Goal: Information Seeking & Learning: Learn about a topic

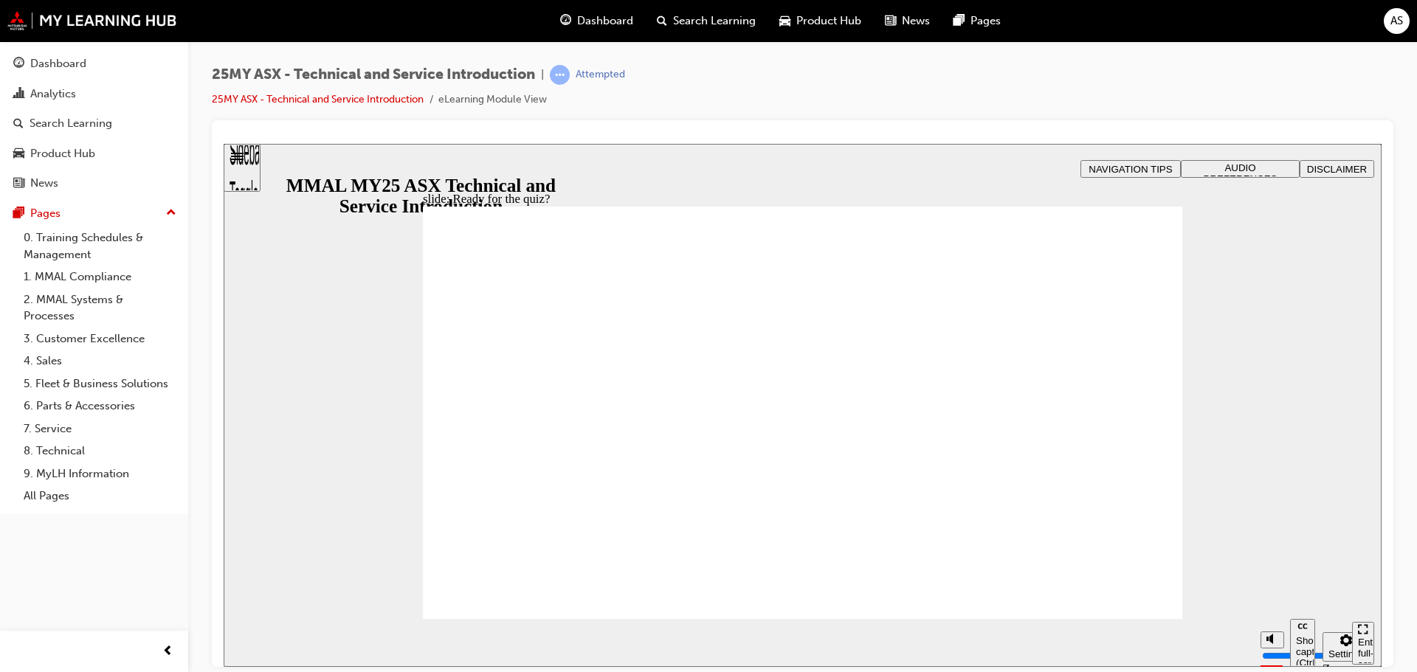
radio input "true"
radio input "false"
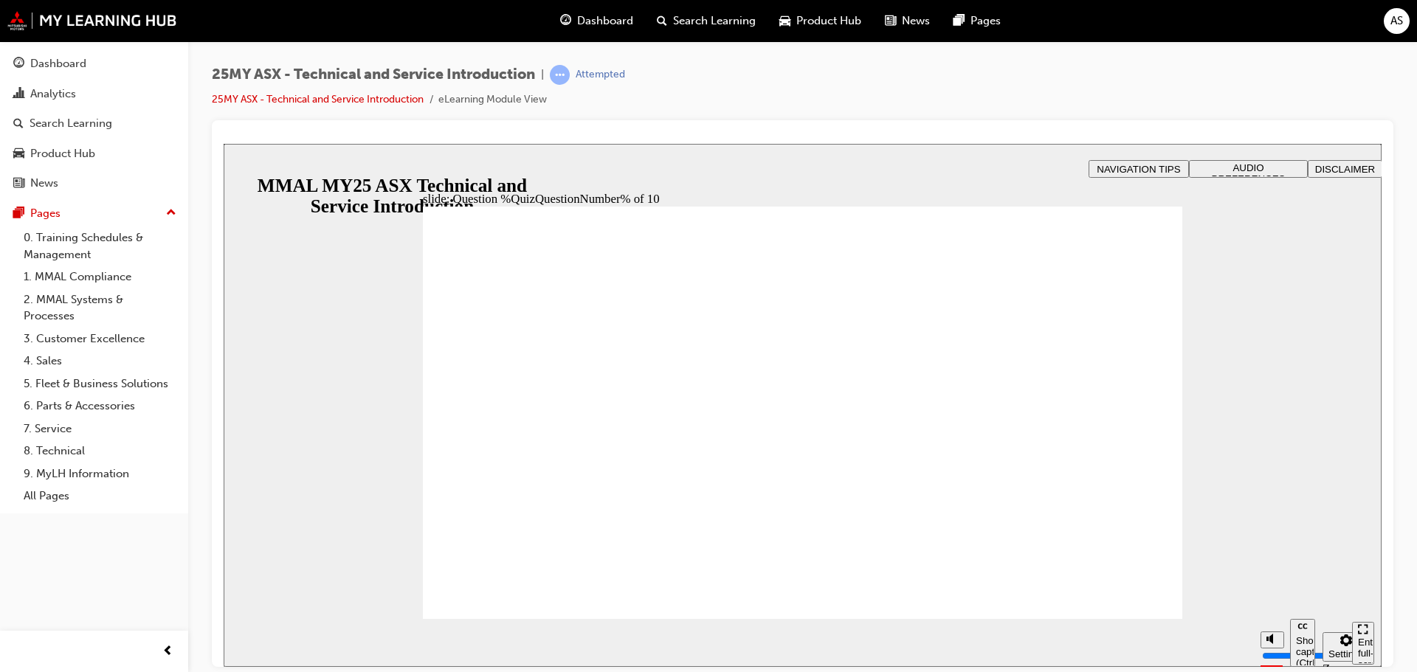
radio input "true"
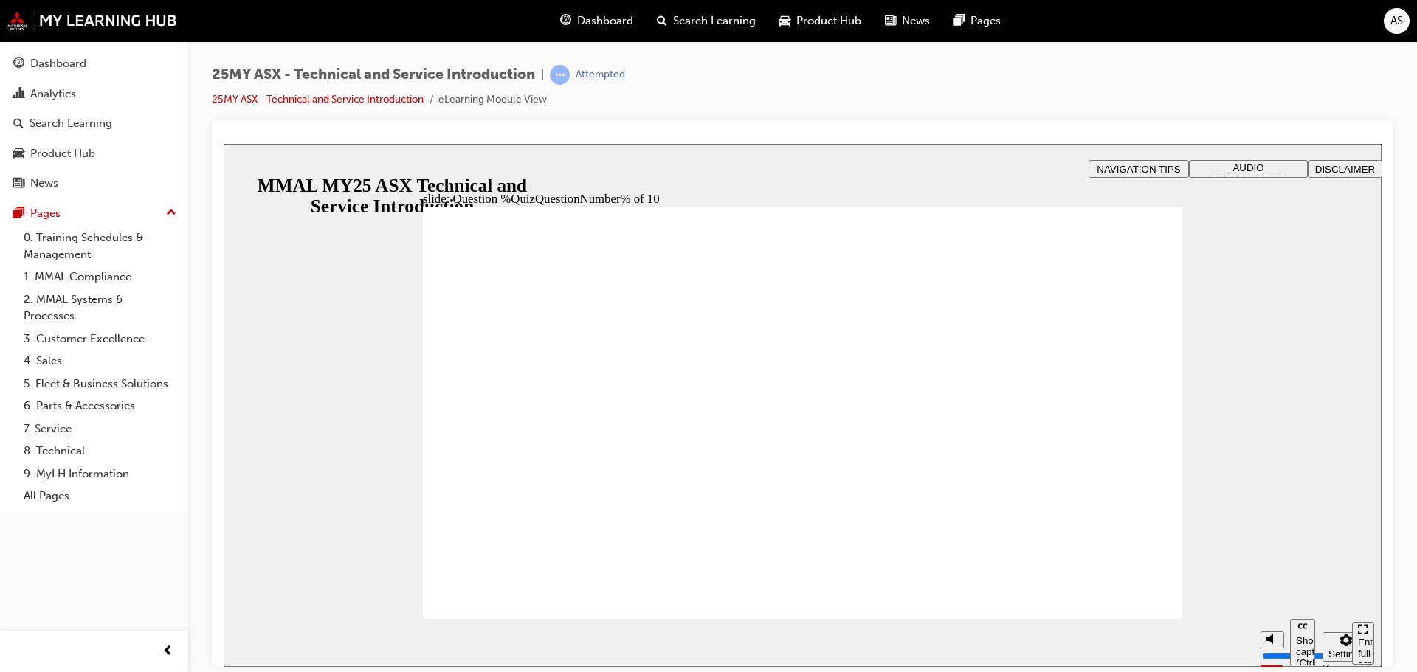
radio input "true"
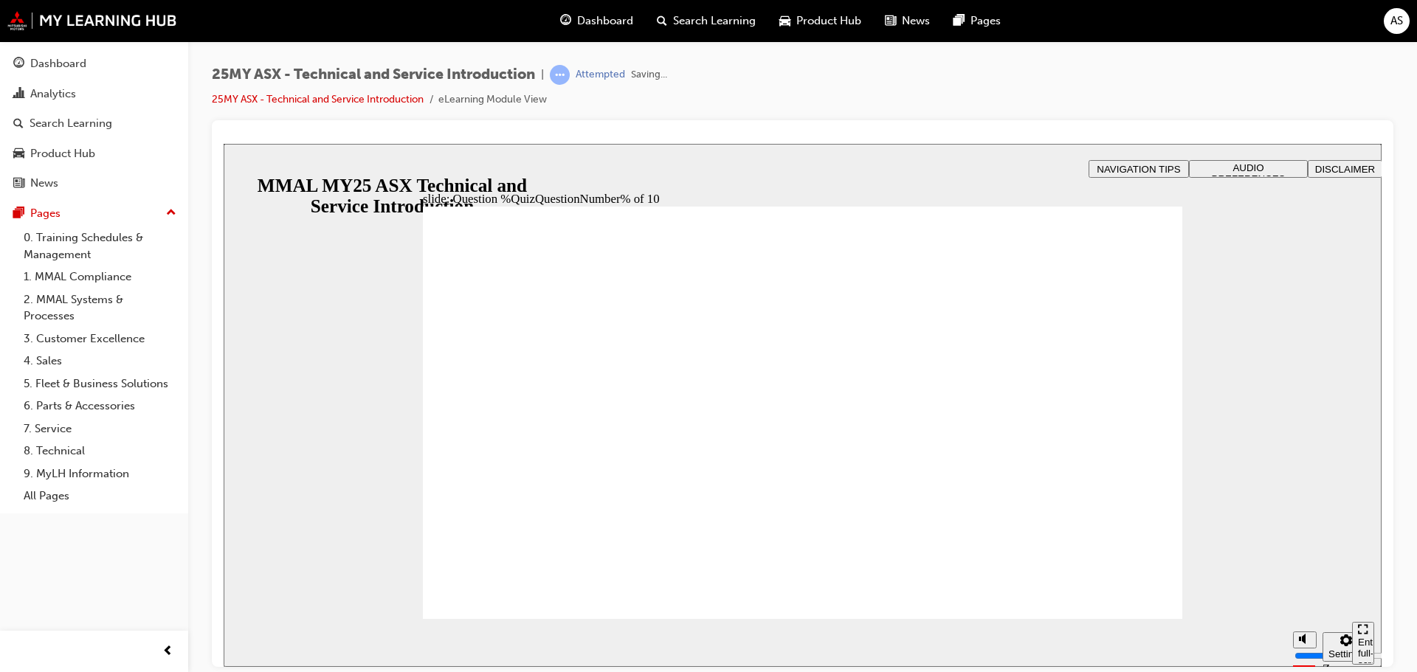
radio input "true"
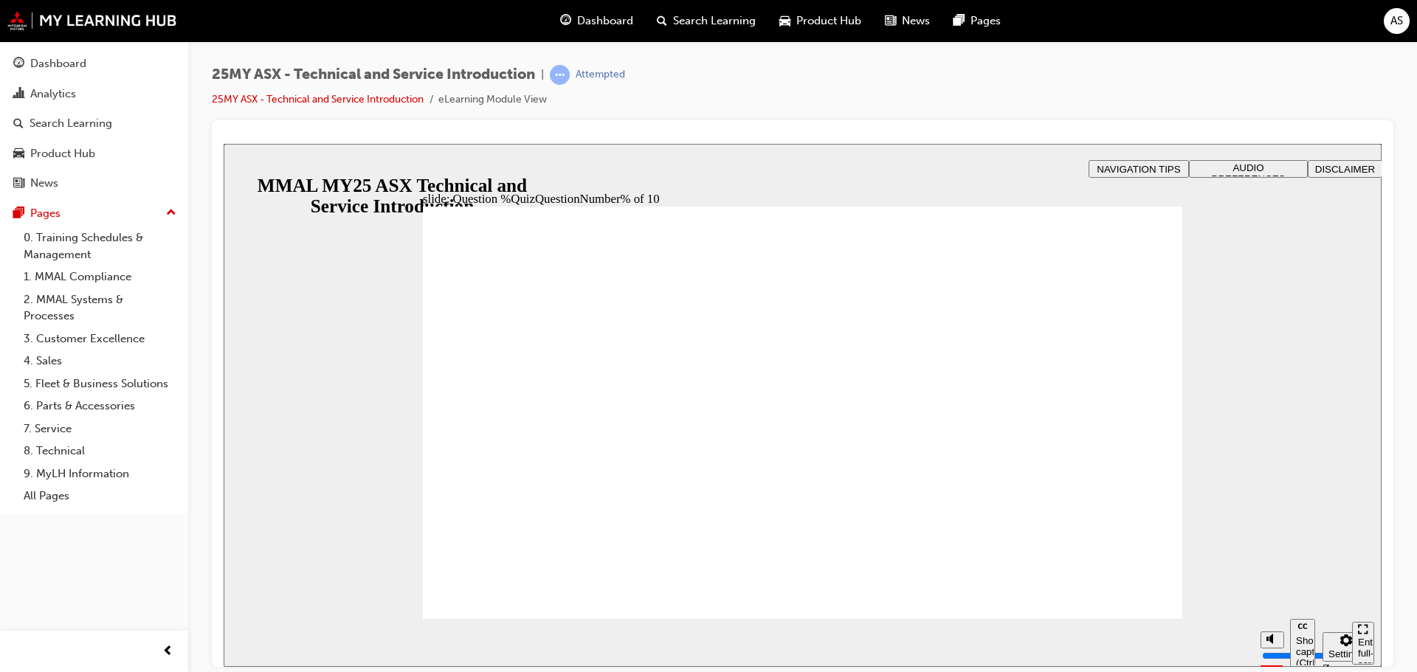
radio input "true"
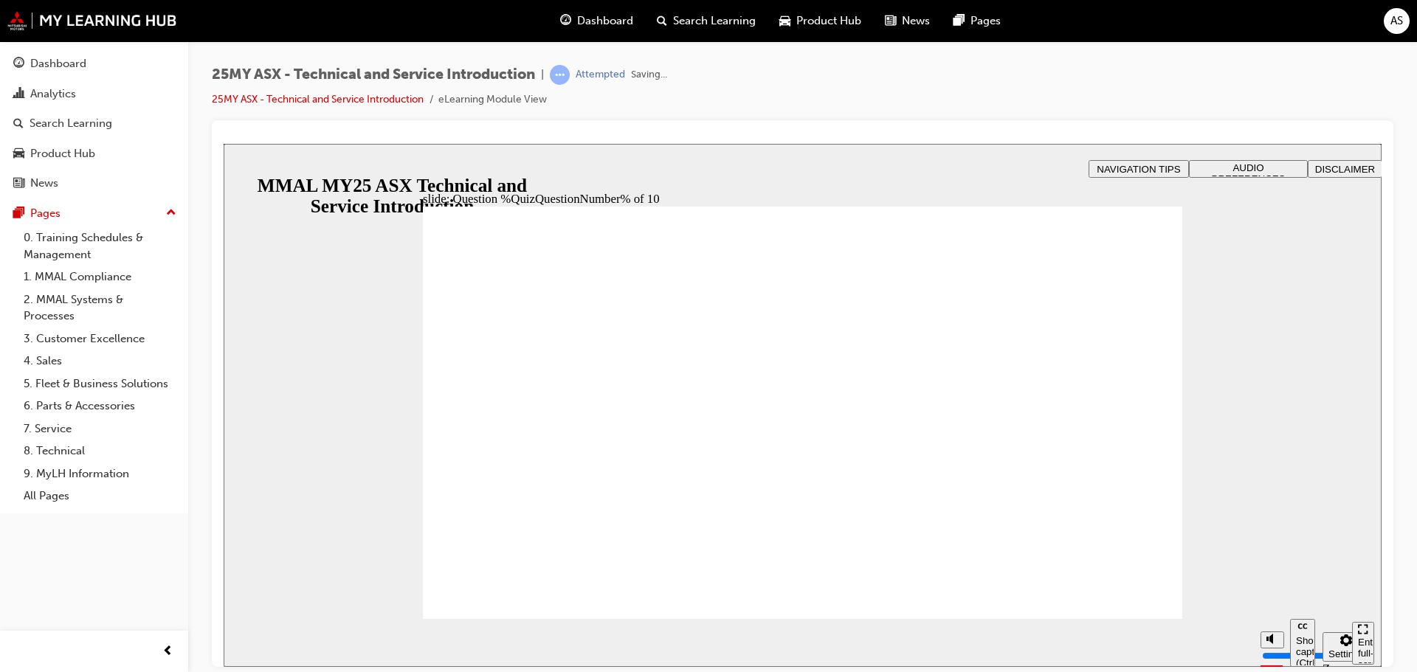
radio input "true"
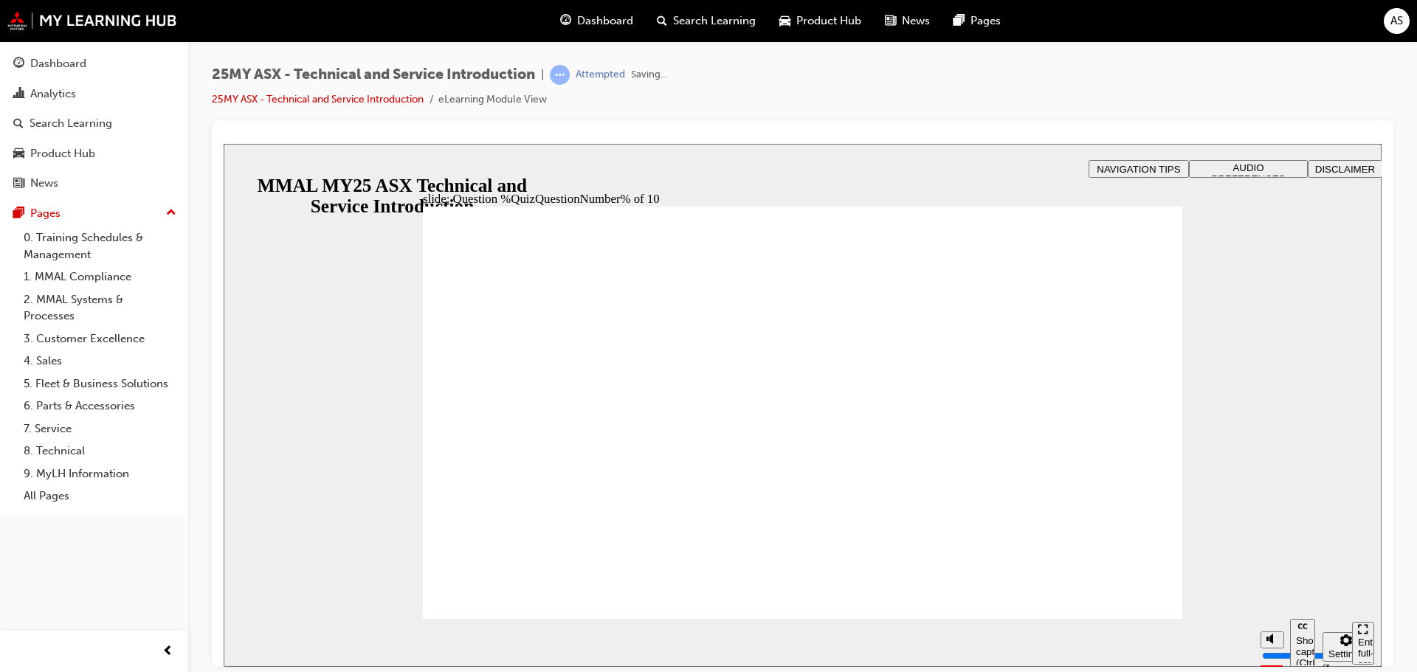
radio input "true"
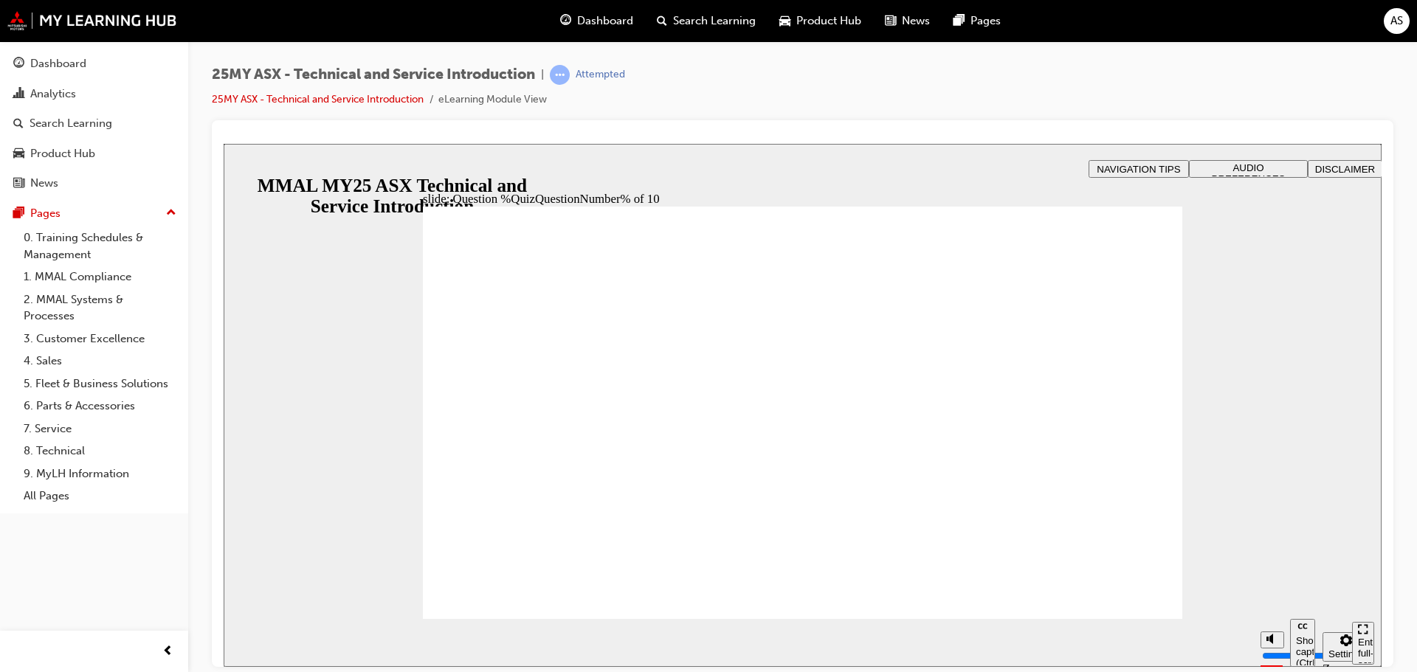
radio input "true"
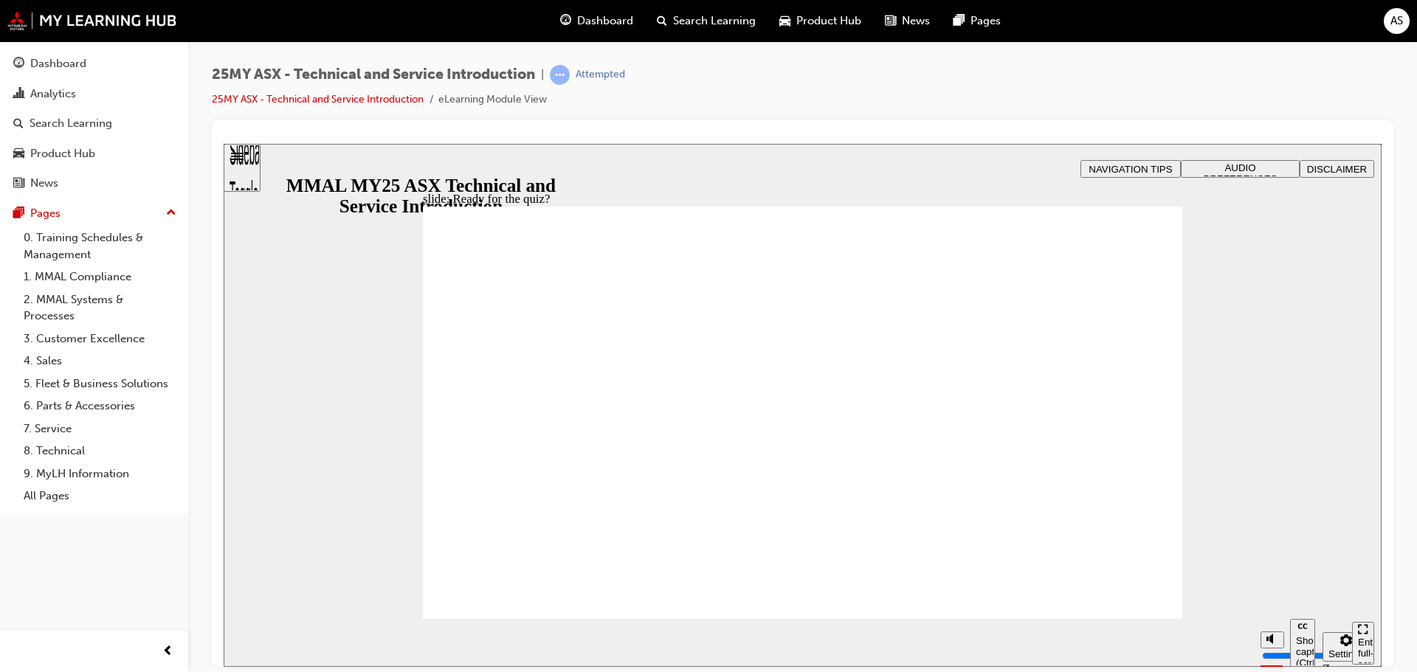
drag, startPoint x: 496, startPoint y: 467, endPoint x: 500, endPoint y: 491, distance: 24.0
radio input "true"
drag, startPoint x: 505, startPoint y: 572, endPoint x: 502, endPoint y: 589, distance: 17.2
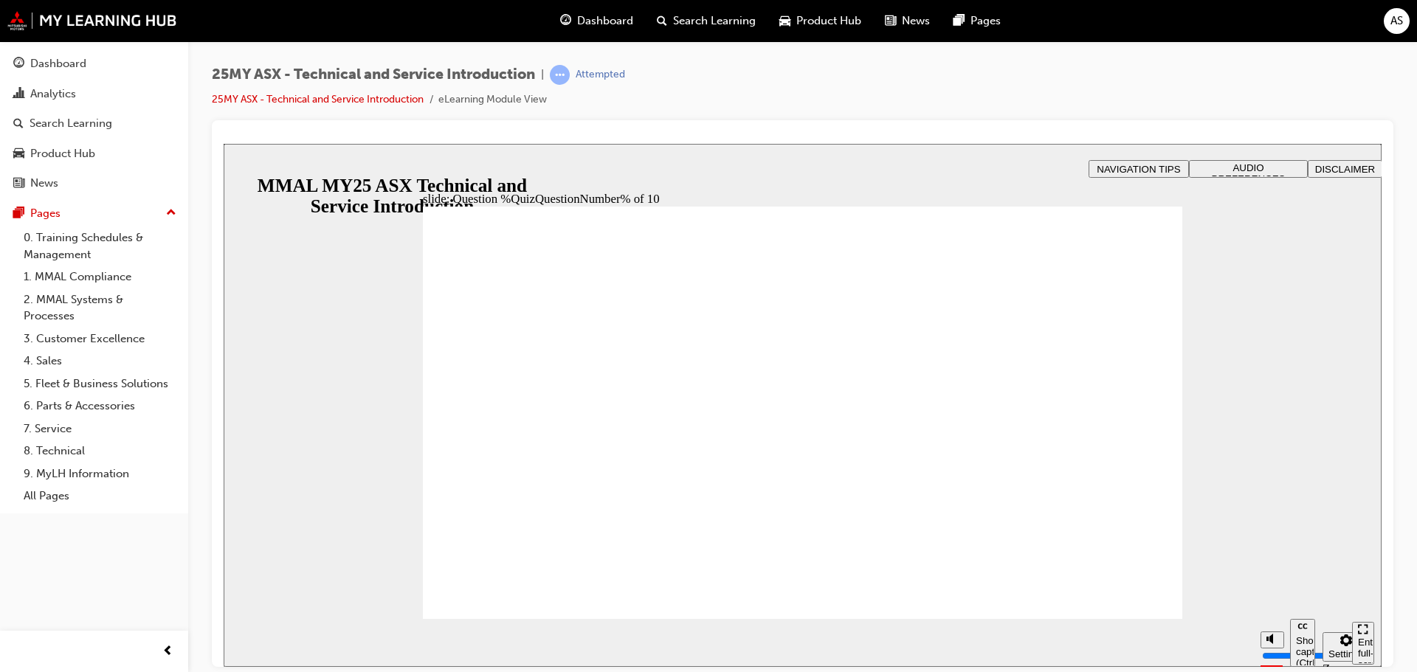
radio input "true"
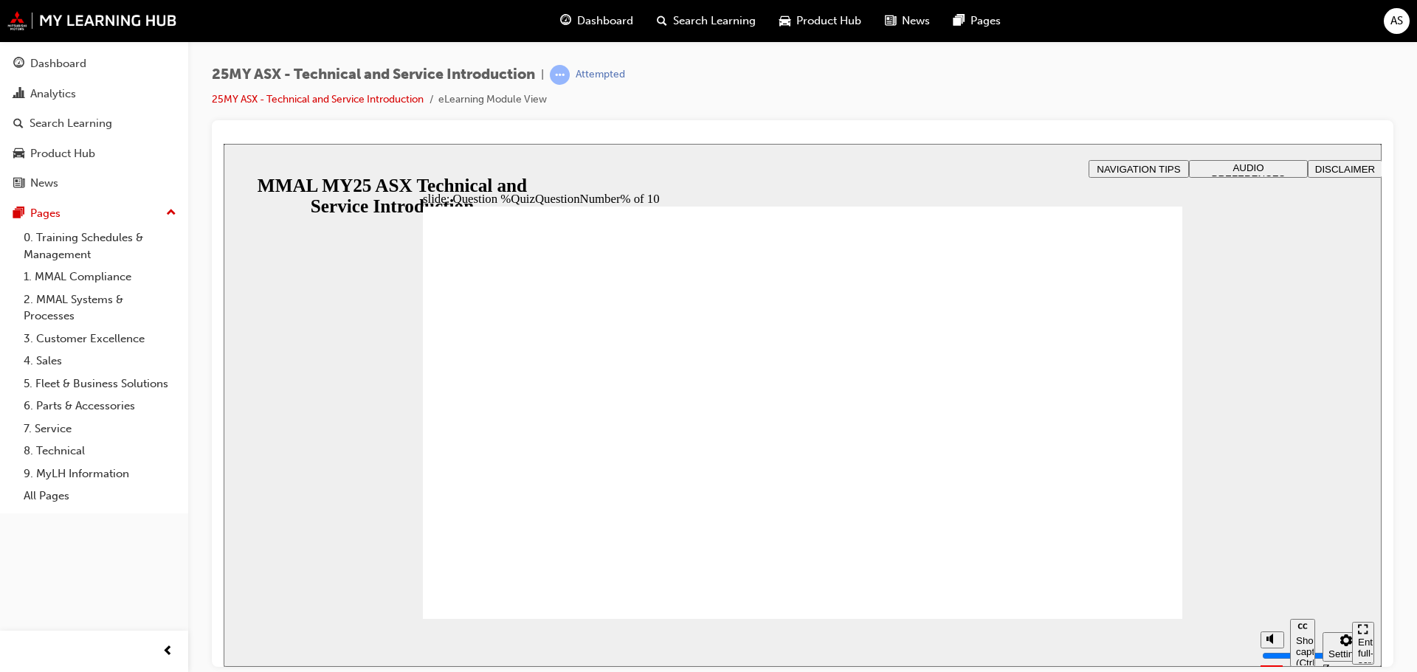
radio input "true"
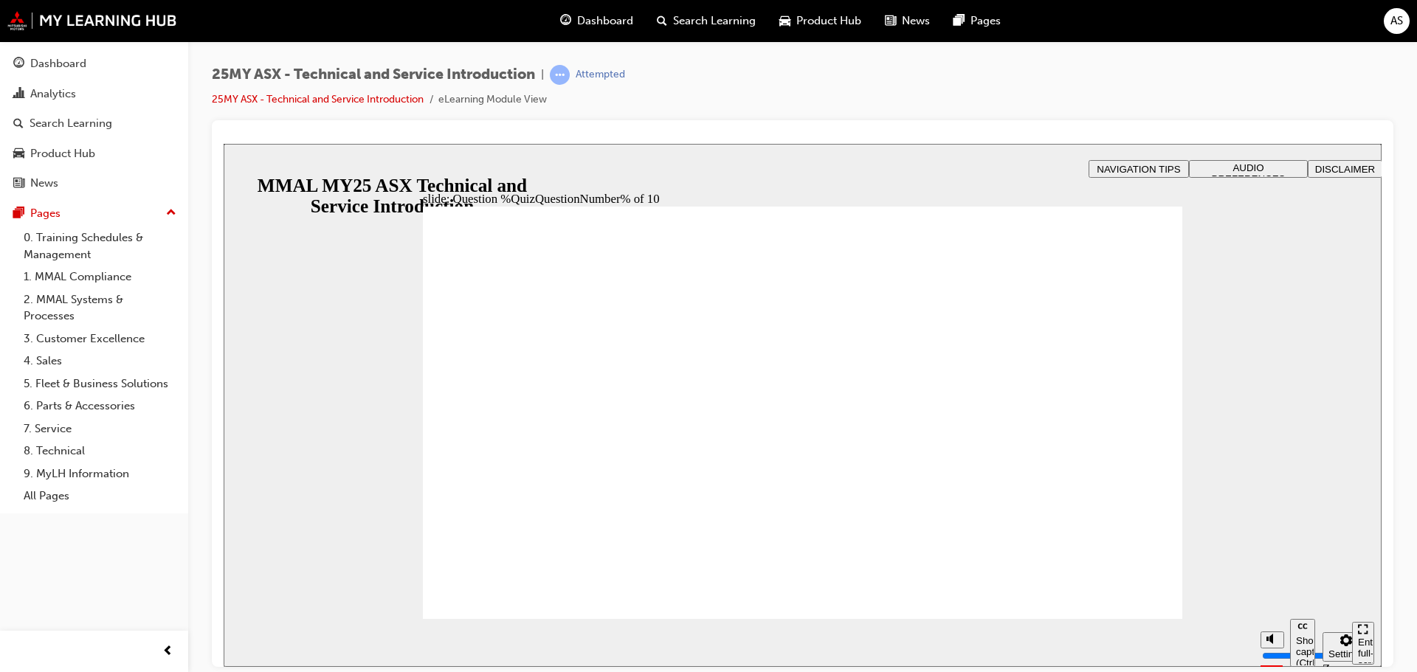
radio input "true"
drag, startPoint x: 479, startPoint y: 573, endPoint x: 664, endPoint y: 564, distance: 185.5
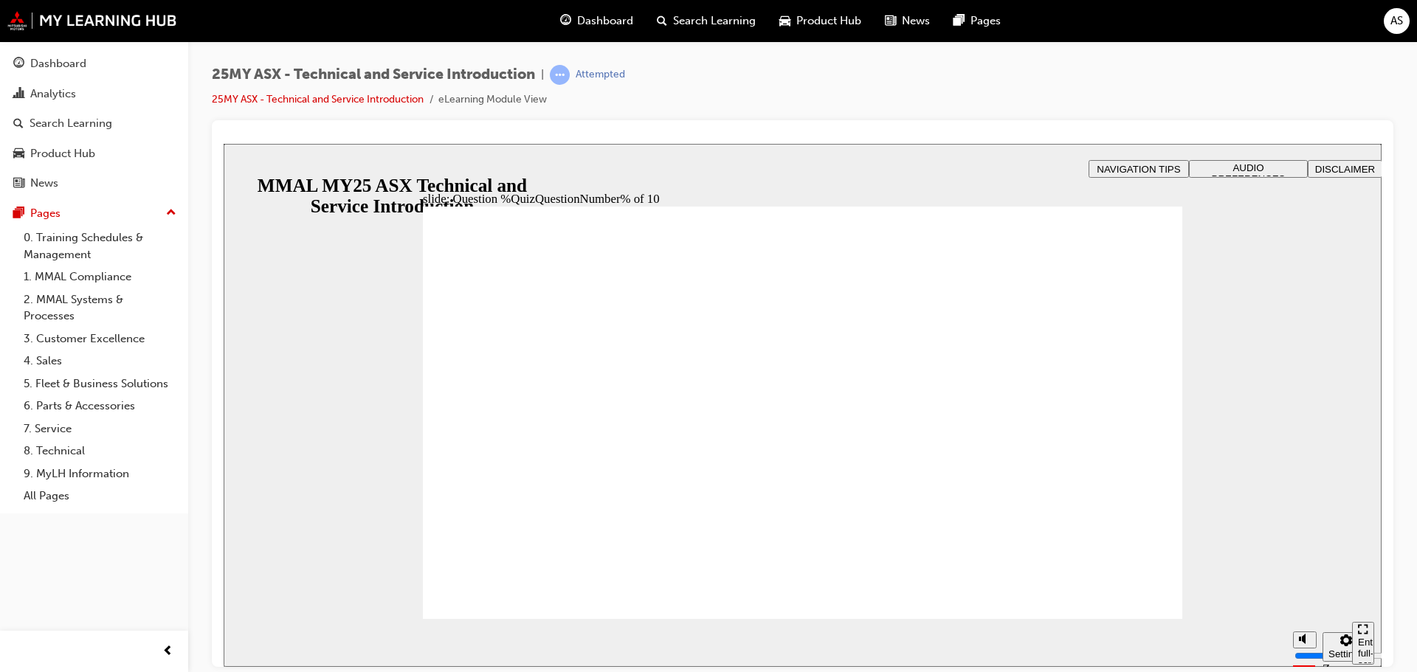
drag, startPoint x: 873, startPoint y: 520, endPoint x: 852, endPoint y: 520, distance: 21.4
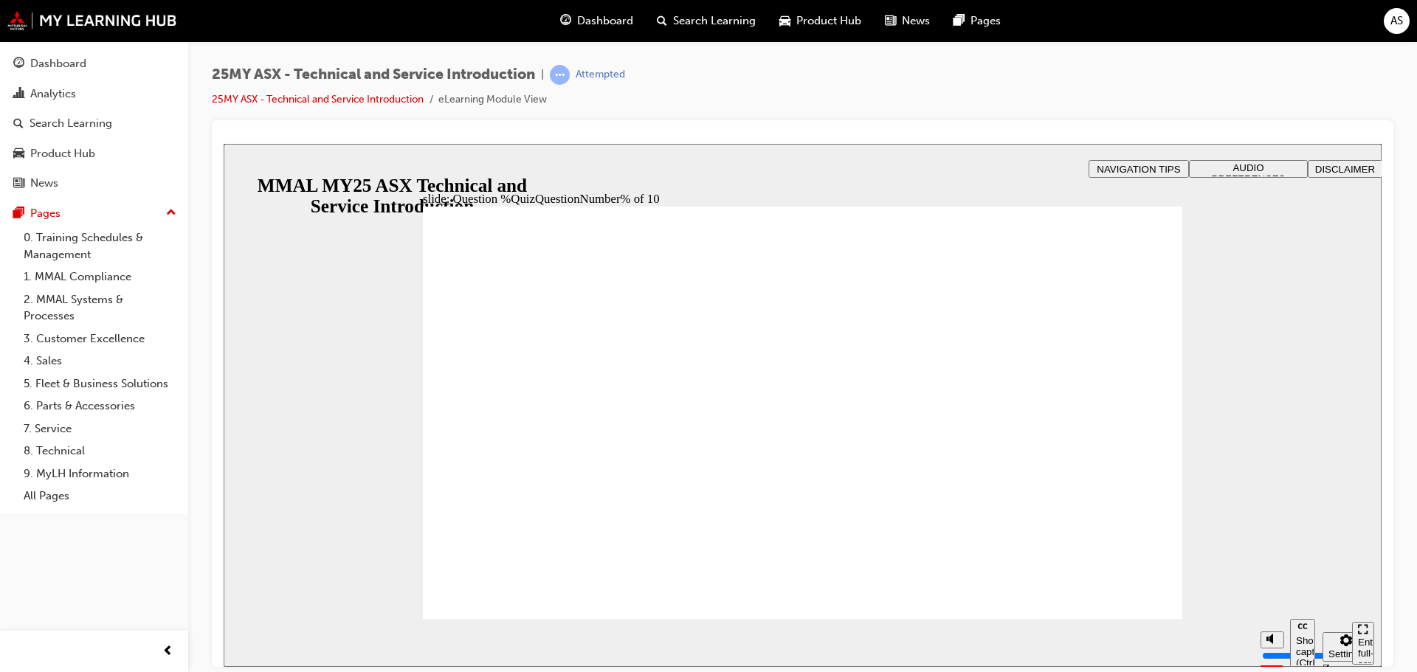
radio input "false"
radio input "true"
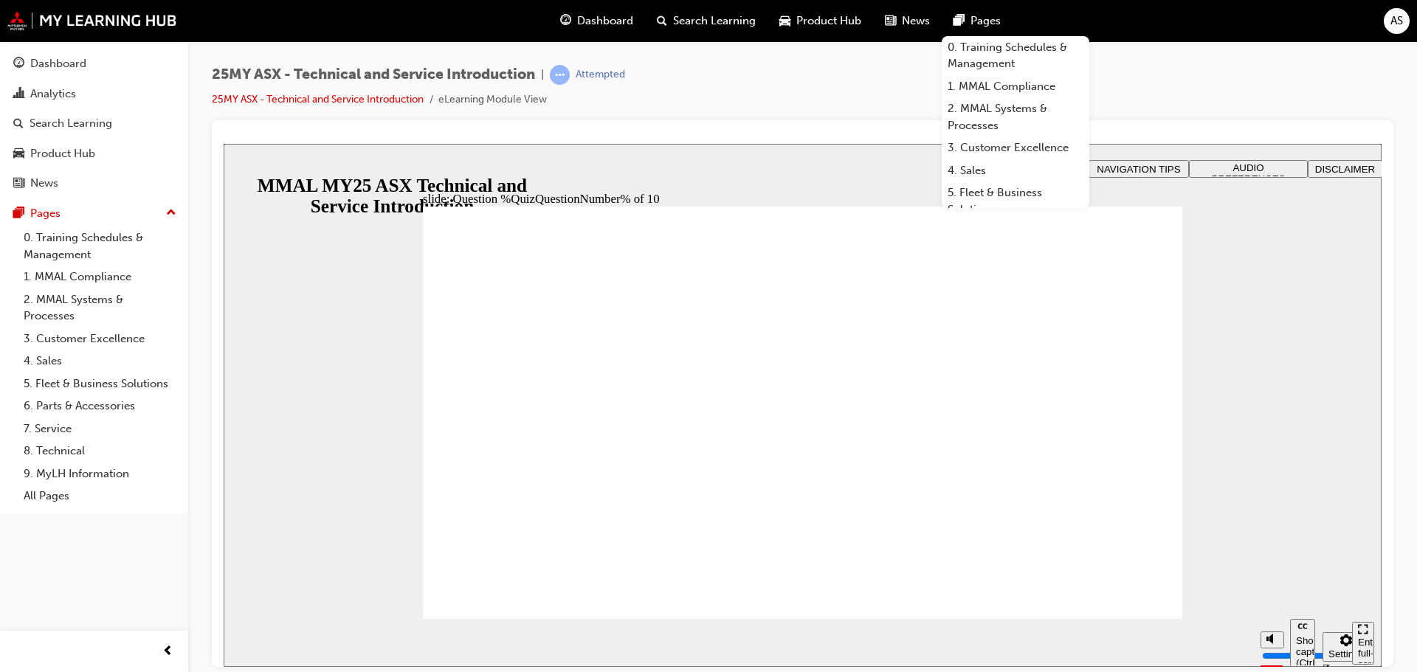
radio input "true"
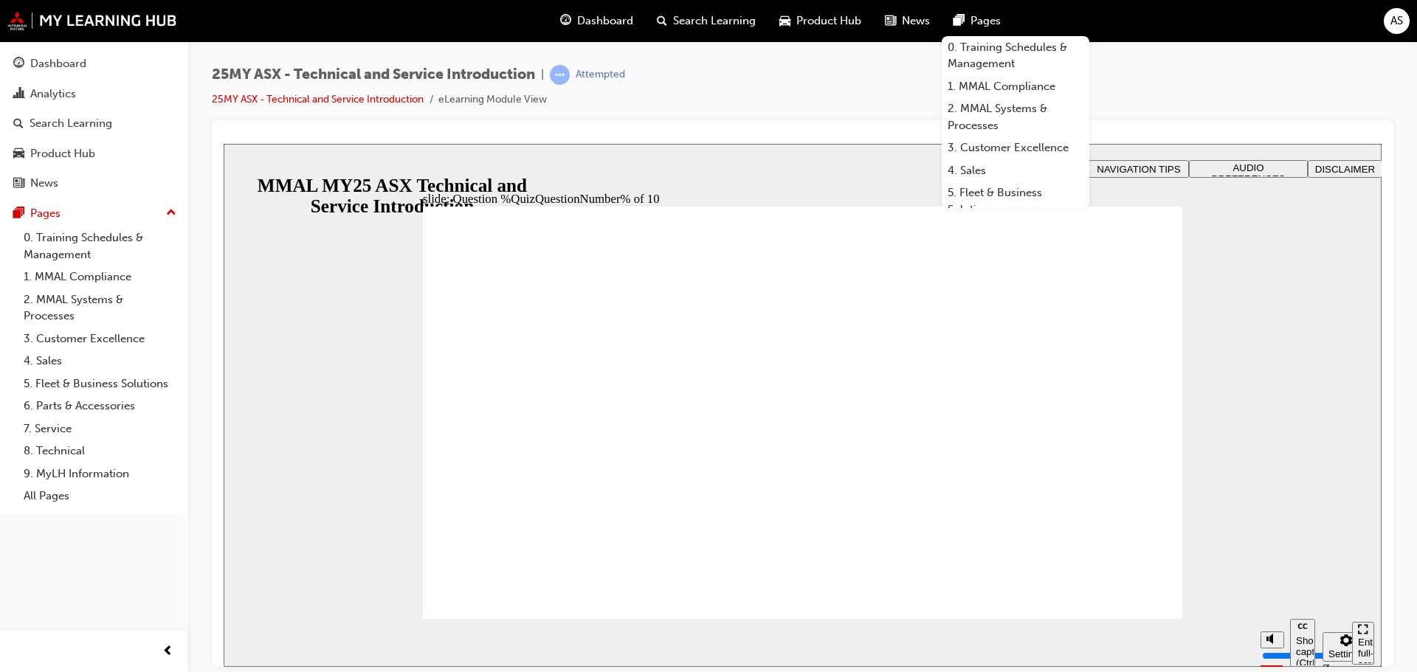
radio input "true"
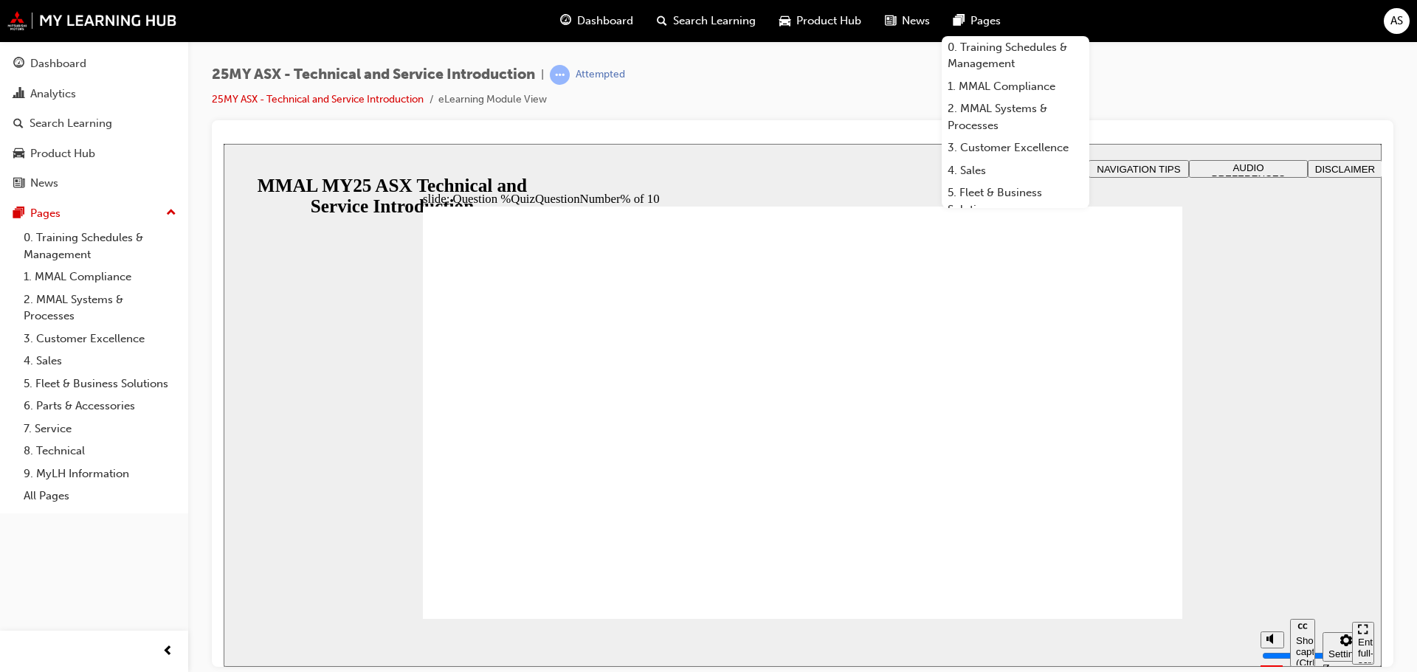
radio input "true"
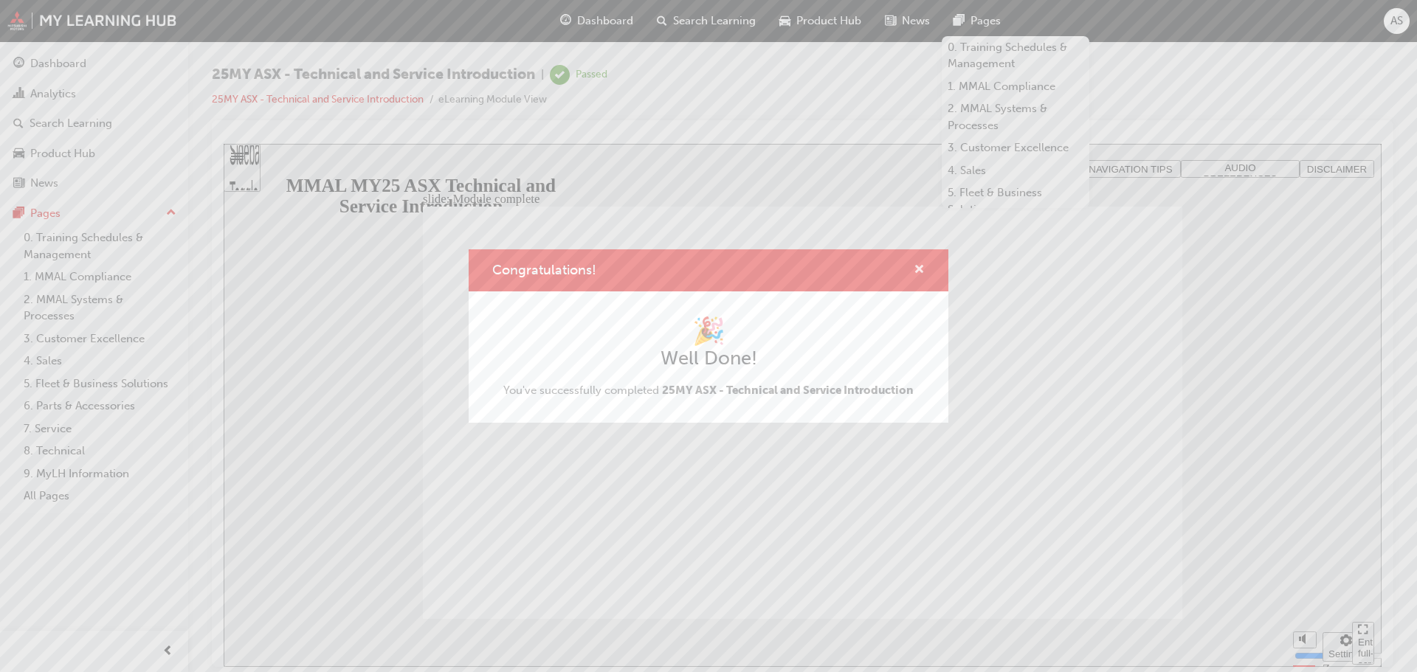
click at [923, 267] on span "cross-icon" at bounding box center [919, 270] width 11 height 13
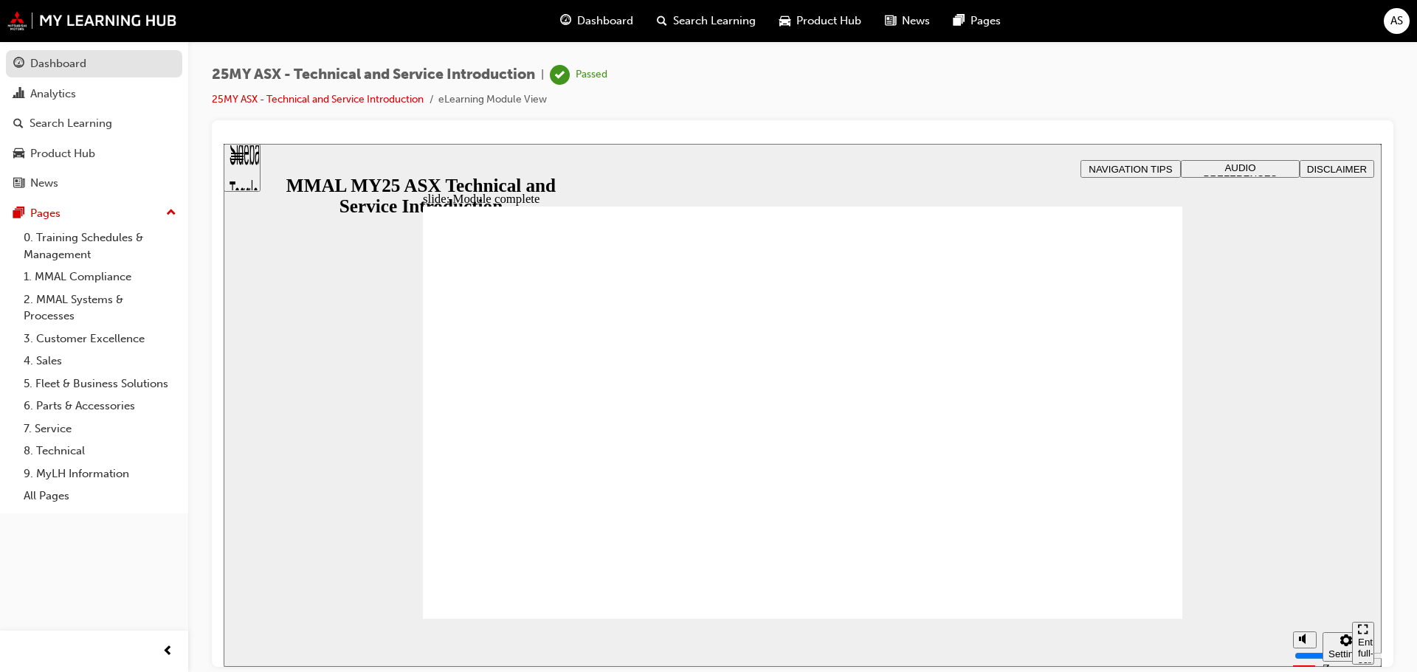
click at [106, 67] on div "Dashboard" at bounding box center [94, 64] width 162 height 18
